Goal: Book appointment/travel/reservation

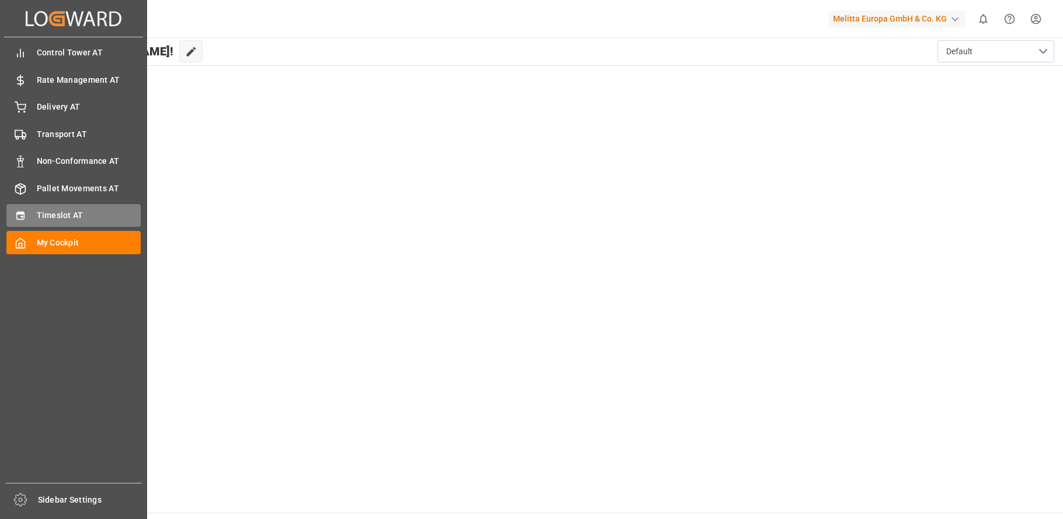
click at [49, 214] on span "Timeslot AT" at bounding box center [89, 215] width 104 height 12
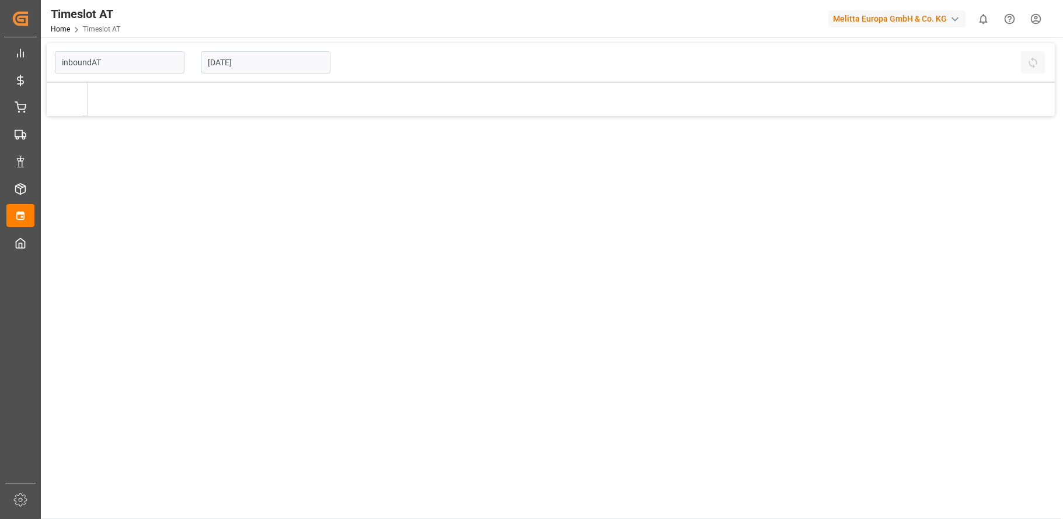
type input "Inbound AT"
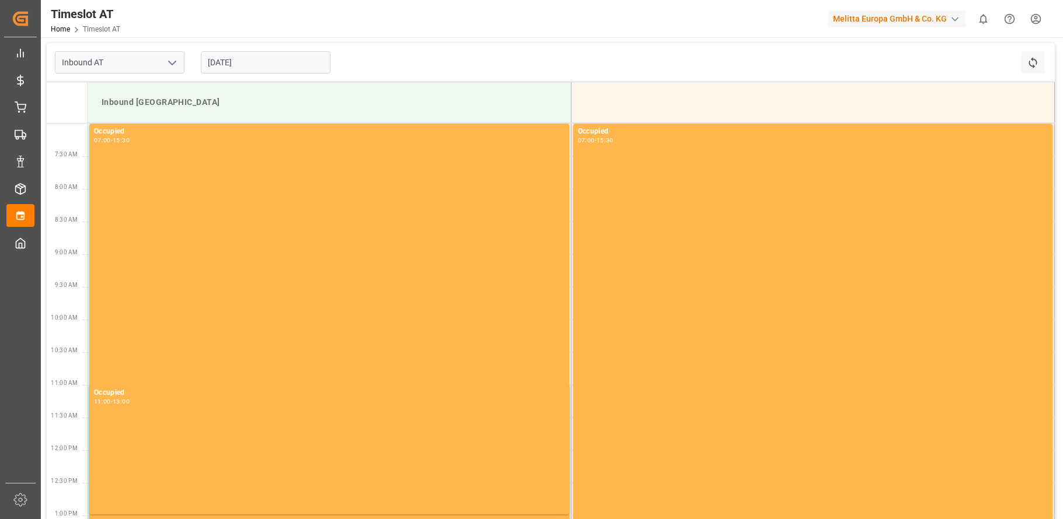
click at [288, 60] on input "[DATE]" at bounding box center [266, 62] width 130 height 22
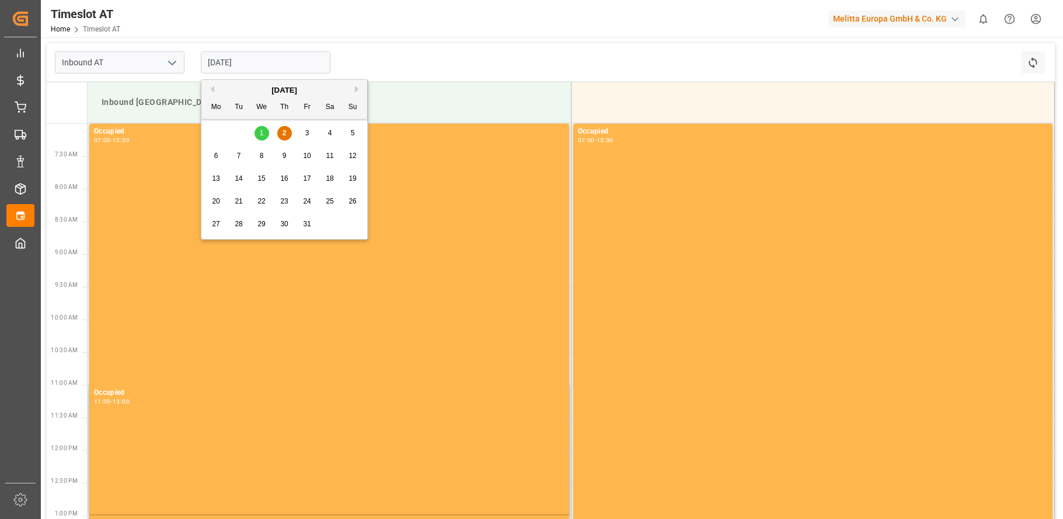
click at [219, 157] on div "6" at bounding box center [216, 156] width 15 height 14
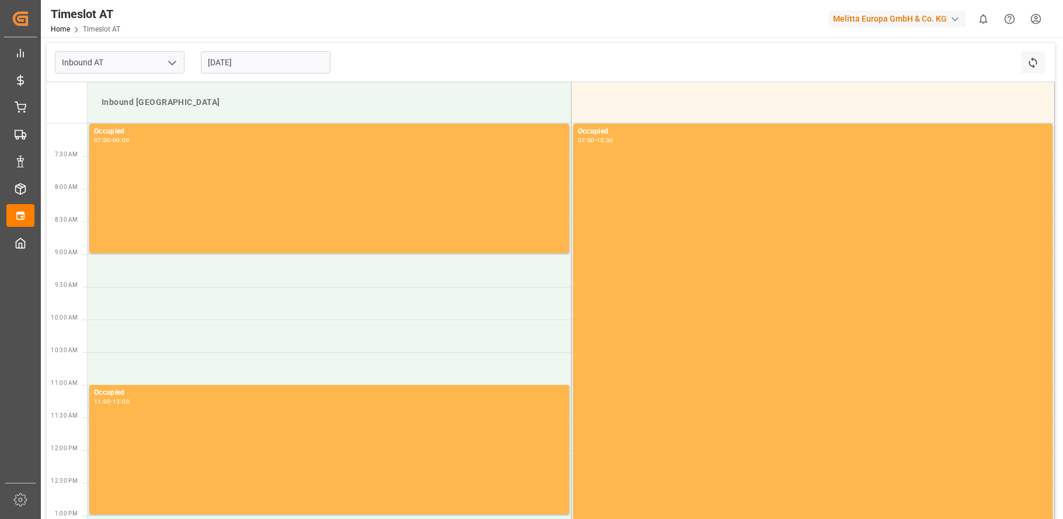
click at [270, 65] on input "[DATE]" at bounding box center [266, 62] width 130 height 22
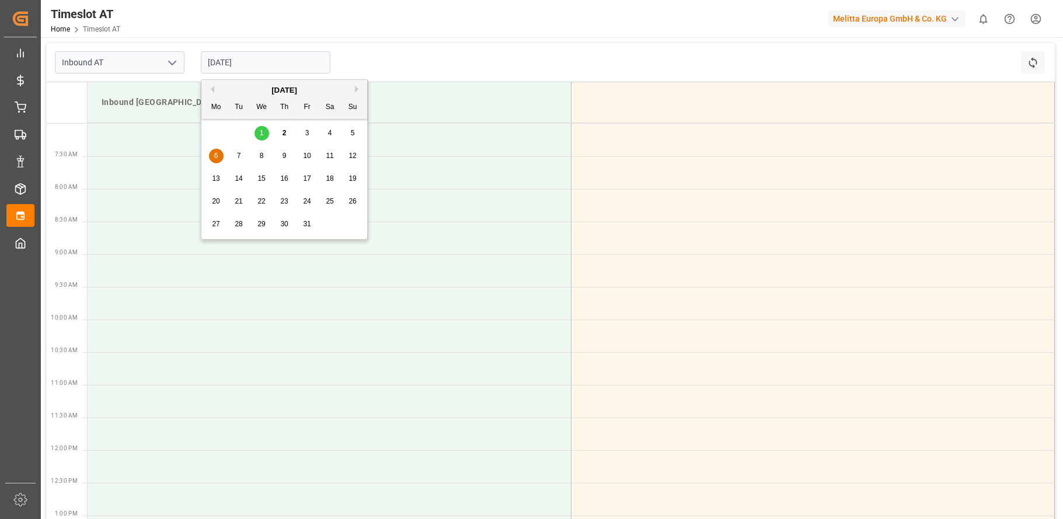
click at [239, 157] on span "7" at bounding box center [239, 156] width 4 height 8
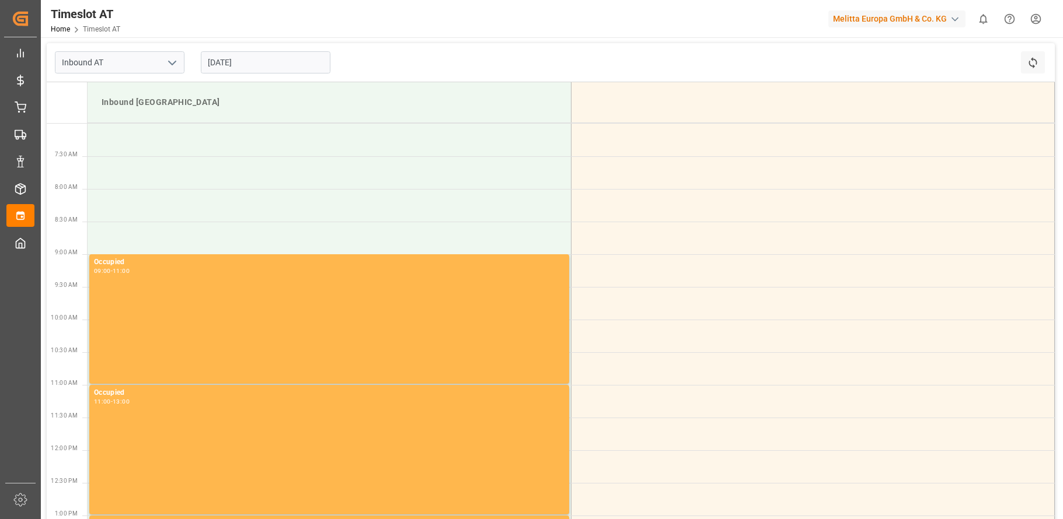
click at [271, 61] on input "[DATE]" at bounding box center [266, 62] width 130 height 22
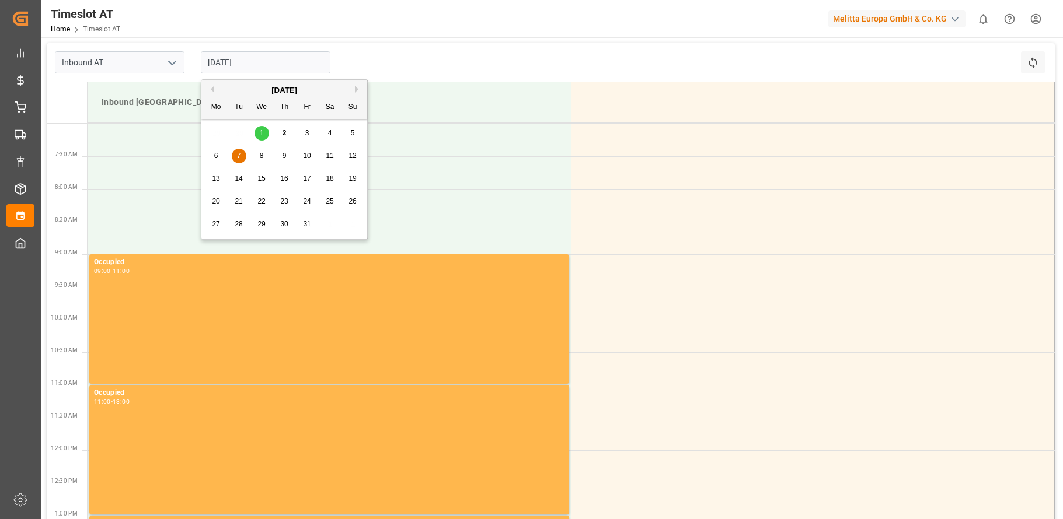
click at [261, 154] on span "8" at bounding box center [262, 156] width 4 height 8
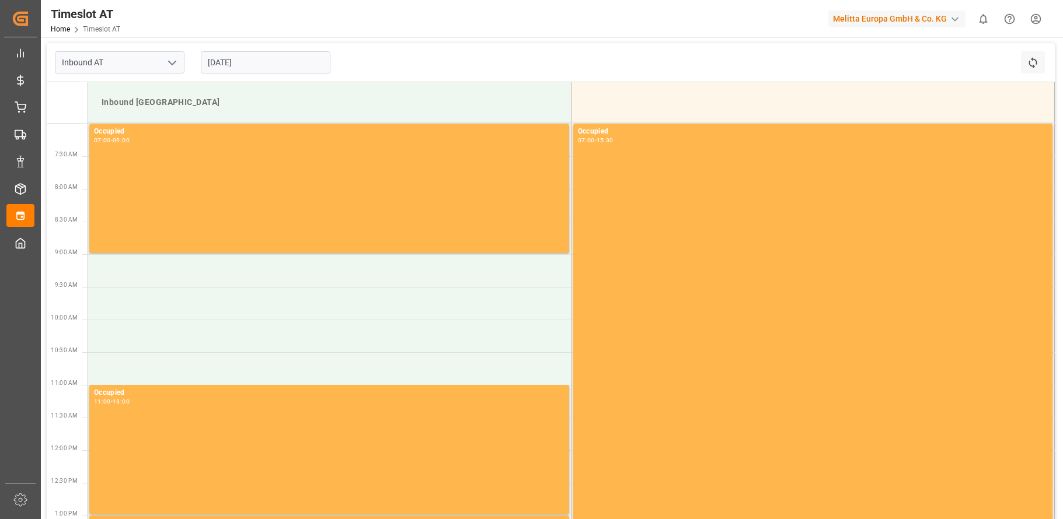
click at [263, 62] on input "[DATE]" at bounding box center [266, 62] width 130 height 22
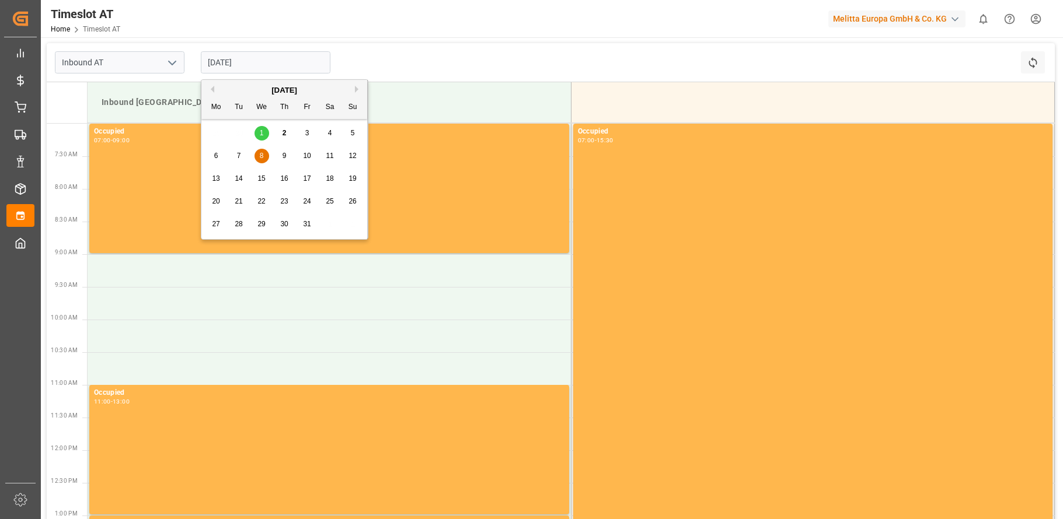
click at [281, 153] on div "9" at bounding box center [284, 156] width 15 height 14
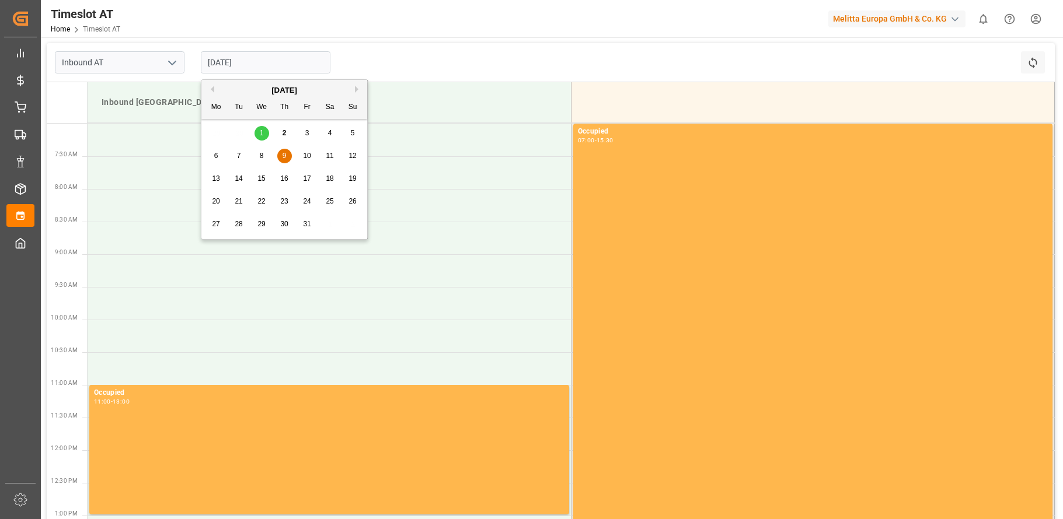
click at [243, 67] on input "[DATE]" at bounding box center [266, 62] width 130 height 22
click at [309, 131] on div "3" at bounding box center [307, 134] width 15 height 14
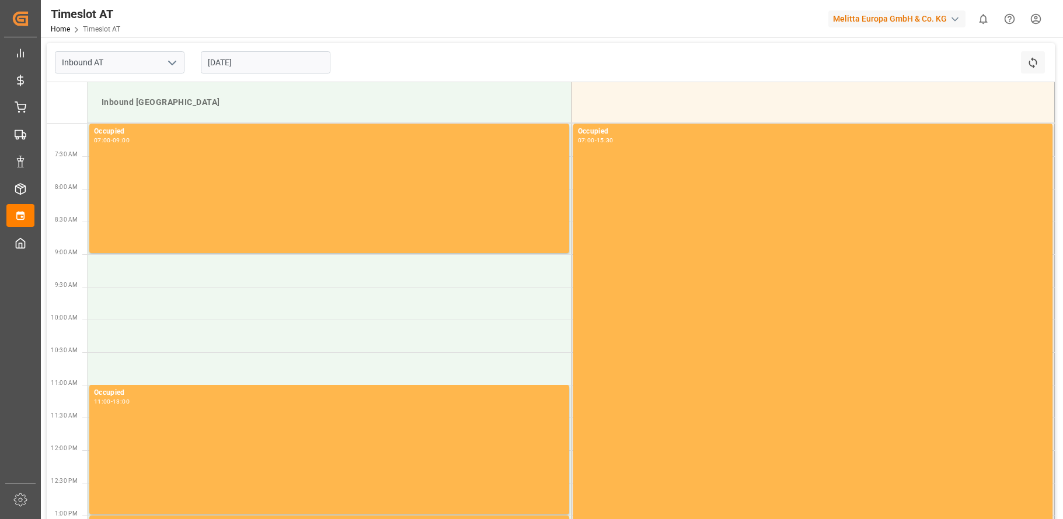
click at [270, 62] on input "[DATE]" at bounding box center [266, 62] width 130 height 22
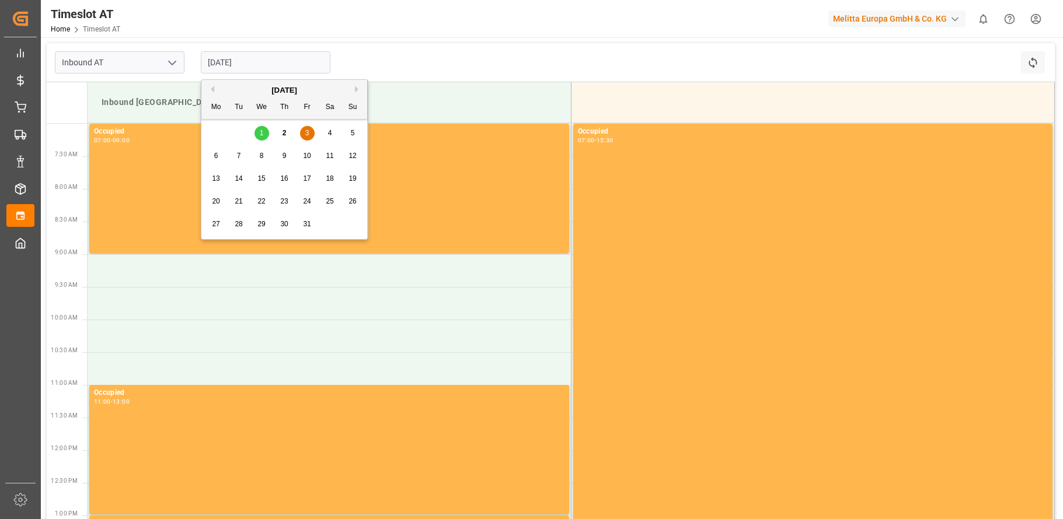
click at [216, 152] on span "6" at bounding box center [216, 156] width 4 height 8
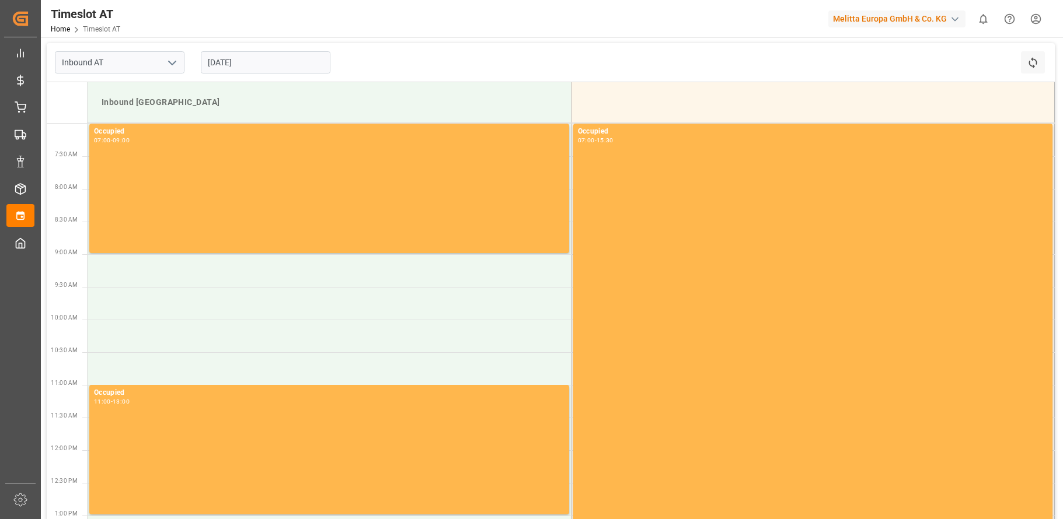
click at [291, 59] on input "[DATE]" at bounding box center [266, 62] width 130 height 22
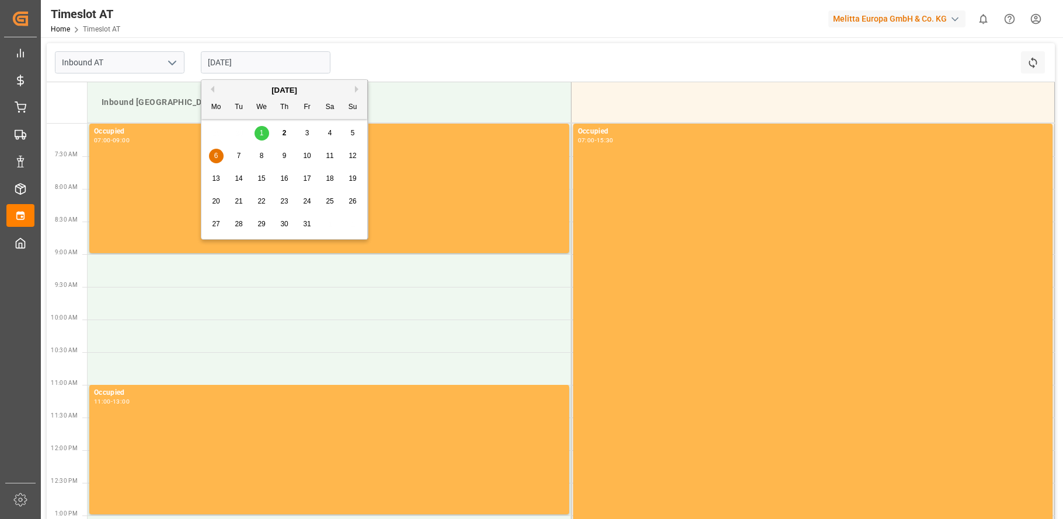
click at [241, 153] on div "7" at bounding box center [239, 156] width 15 height 14
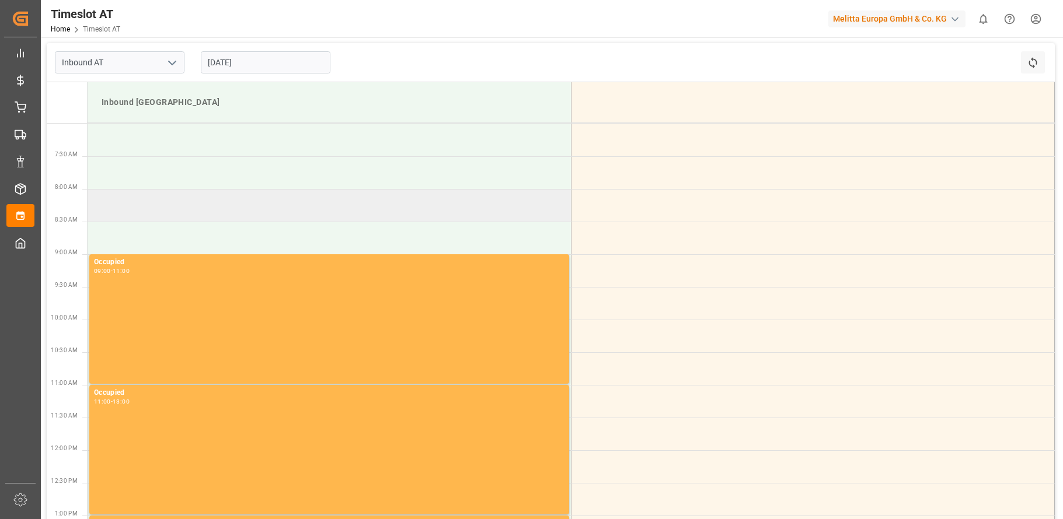
click at [180, 197] on td at bounding box center [329, 205] width 483 height 33
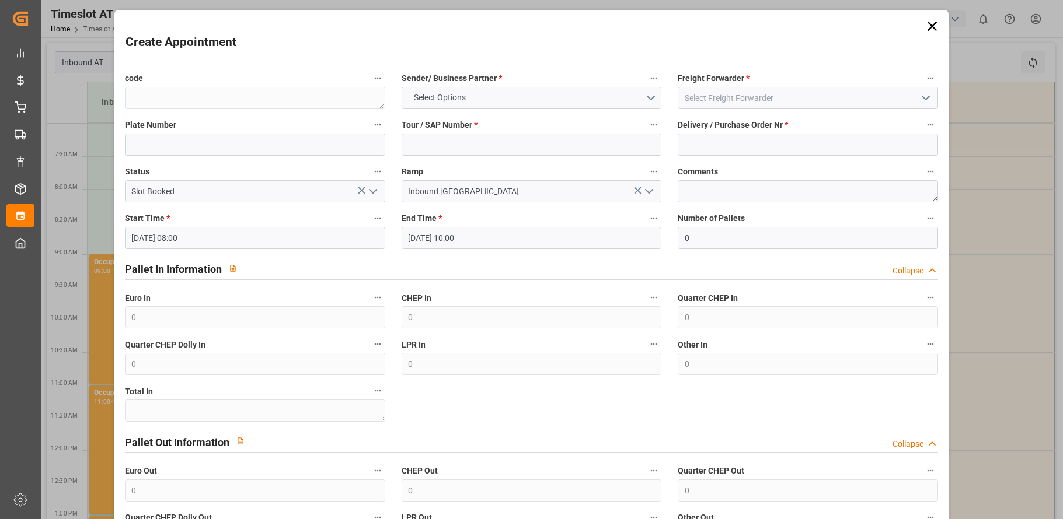
click at [932, 24] on icon at bounding box center [932, 26] width 16 height 16
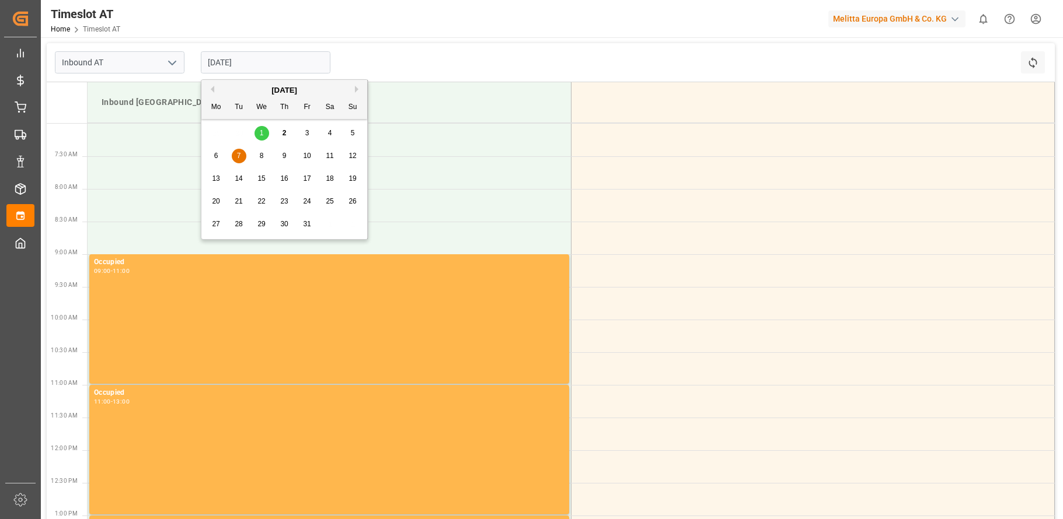
click at [319, 64] on input "[DATE]" at bounding box center [266, 62] width 130 height 22
click at [256, 152] on div "8" at bounding box center [261, 156] width 15 height 14
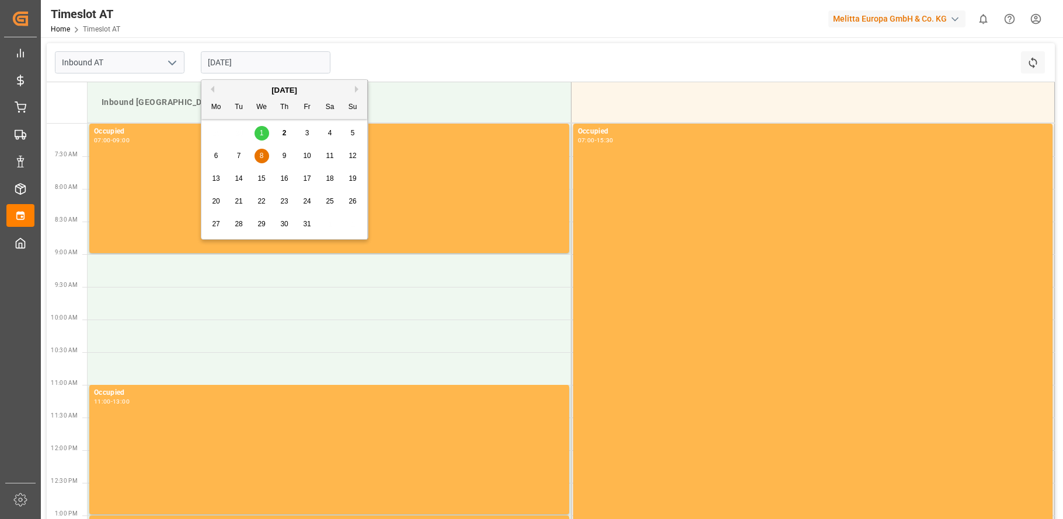
click at [285, 60] on input "[DATE]" at bounding box center [266, 62] width 130 height 22
click at [285, 154] on span "9" at bounding box center [284, 156] width 4 height 8
type input "[DATE]"
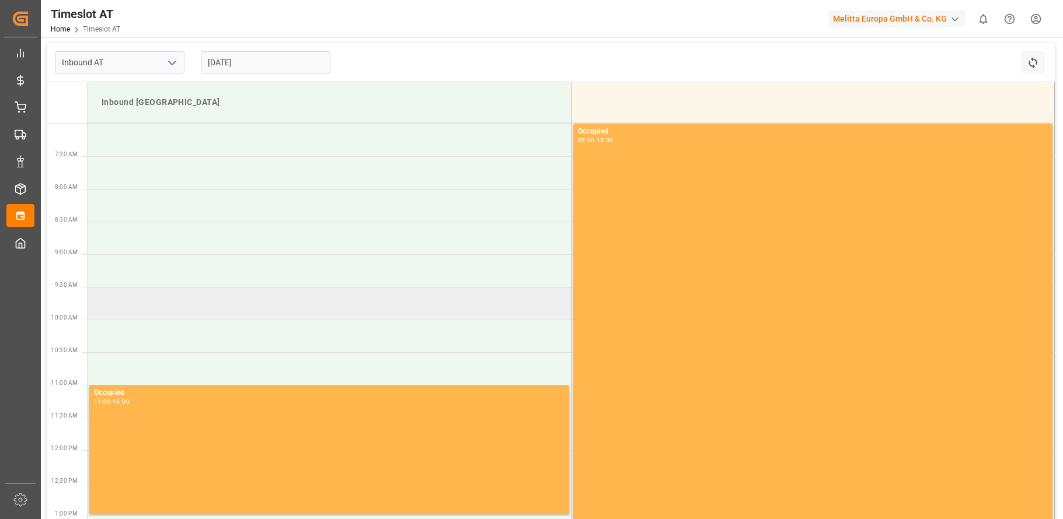
click at [200, 312] on td at bounding box center [329, 303] width 483 height 33
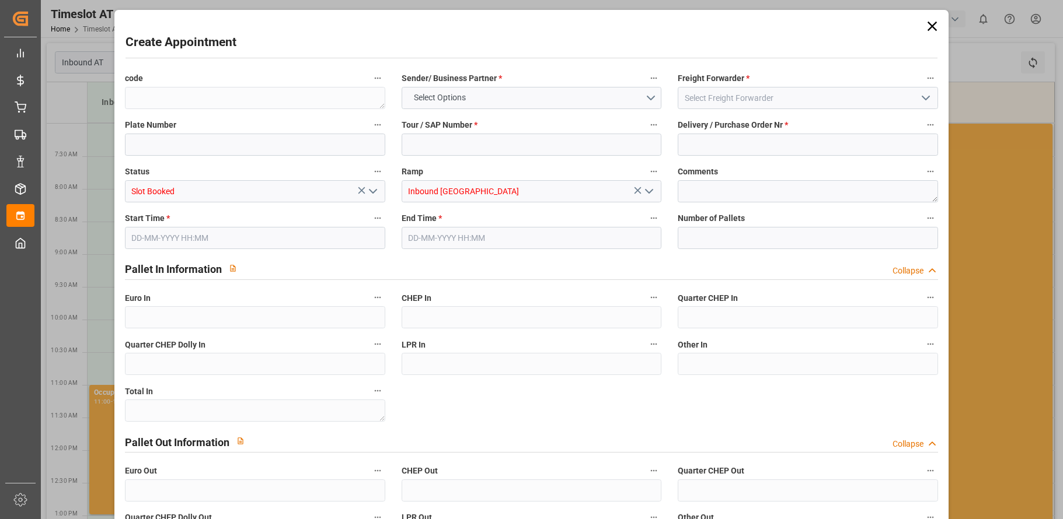
type input "0"
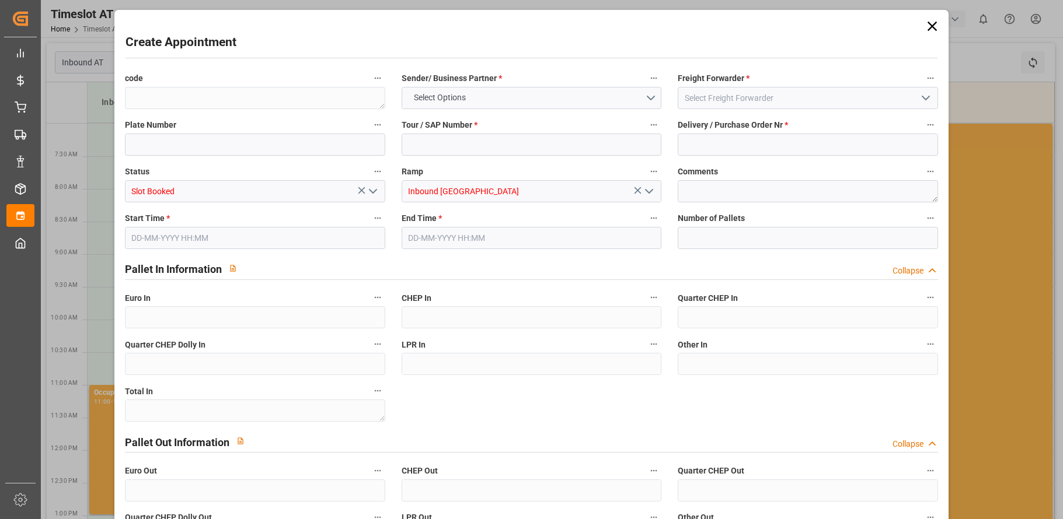
type input "0"
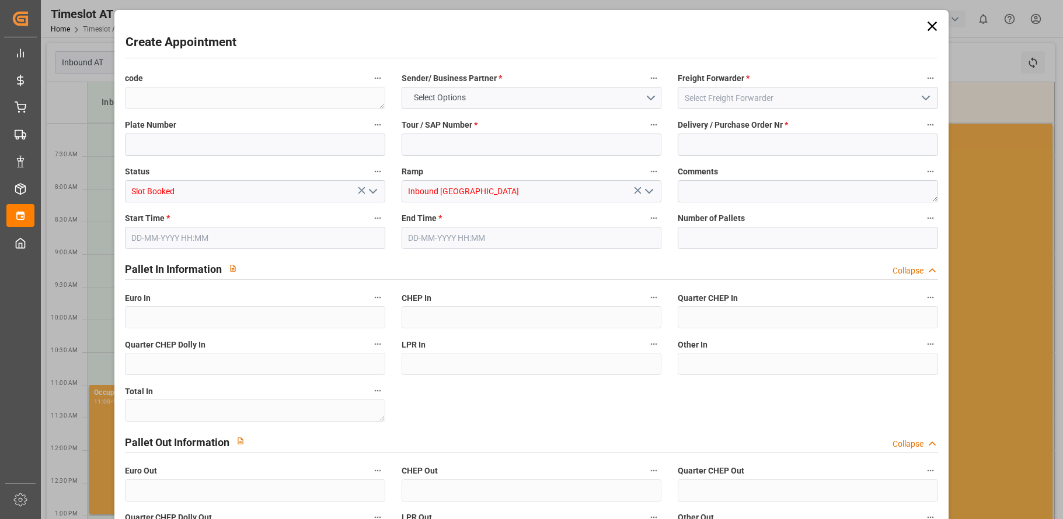
type input "0"
type input "[DATE] 09:30"
type input "[DATE] 11:30"
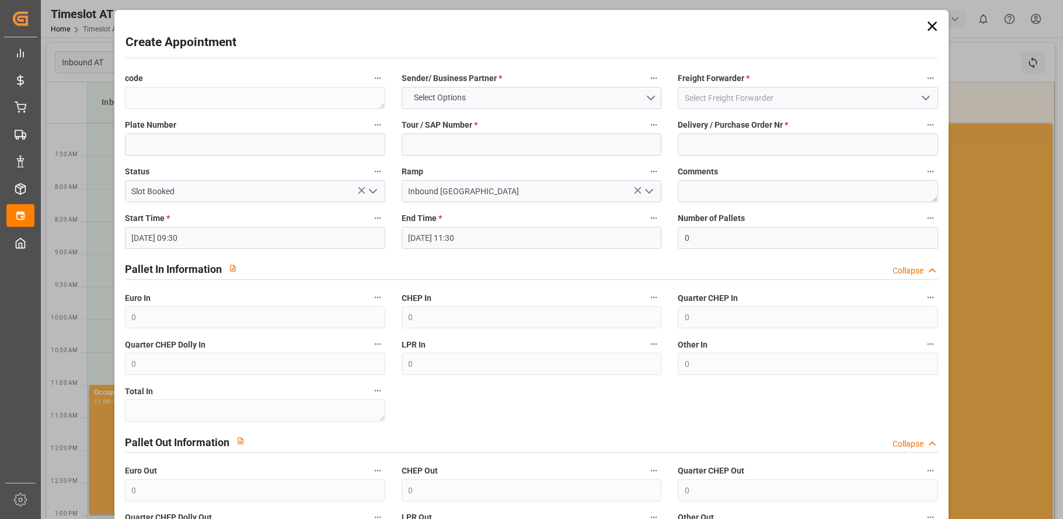
click at [932, 24] on icon at bounding box center [932, 26] width 16 height 16
